Goal: Check status: Check status

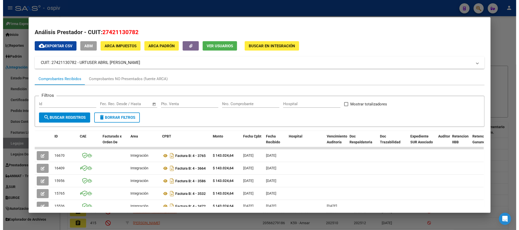
scroll to position [32, 0]
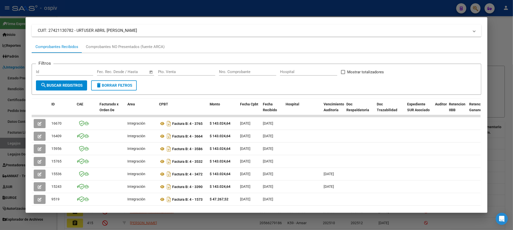
click at [347, 14] on div at bounding box center [256, 115] width 513 height 230
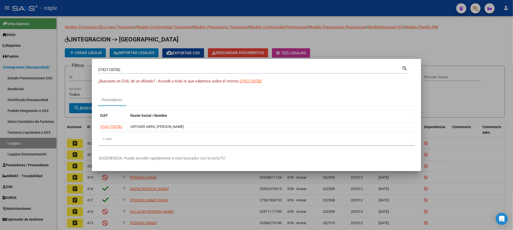
click at [367, 6] on div at bounding box center [256, 115] width 513 height 230
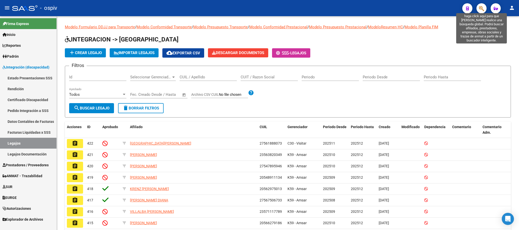
click at [480, 6] on icon "button" at bounding box center [481, 9] width 5 height 6
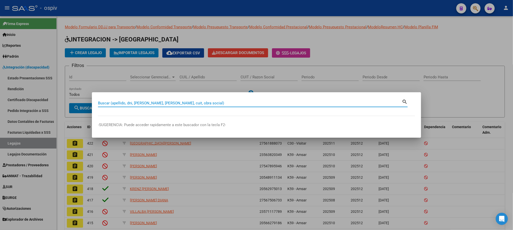
click at [168, 101] on input "Buscar (apellido, dni, [PERSON_NAME], [PERSON_NAME], cuit, obra social)" at bounding box center [250, 103] width 304 height 5
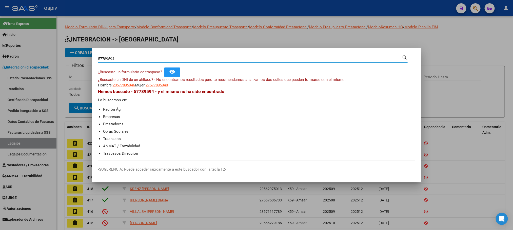
click at [100, 58] on input "57789594" at bounding box center [250, 59] width 304 height 5
click at [102, 59] on input "57789594" at bounding box center [250, 59] width 304 height 5
type input "54789594"
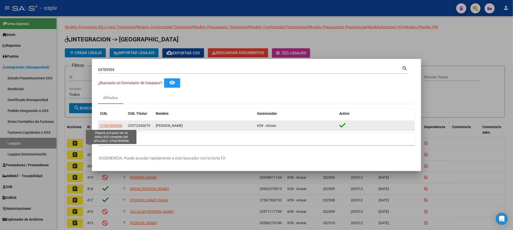
click at [108, 127] on span "27547895946" at bounding box center [111, 126] width 22 height 4
type textarea "27547895946"
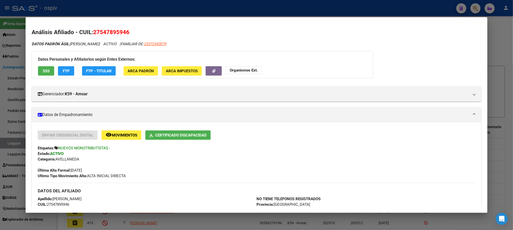
click at [260, 11] on div at bounding box center [256, 115] width 513 height 230
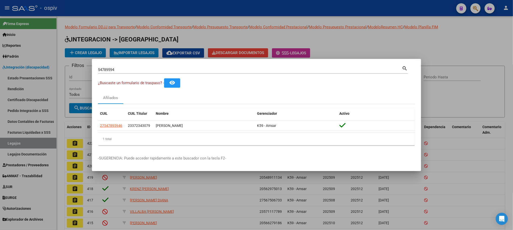
click at [260, 11] on div at bounding box center [256, 115] width 513 height 230
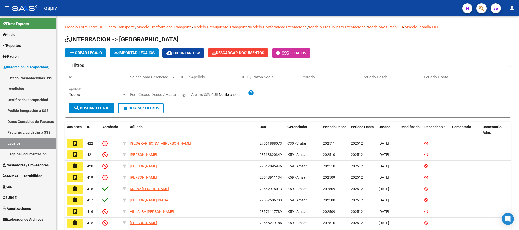
click at [261, 10] on div "- ospiv" at bounding box center [235, 8] width 446 height 11
